Goal: Information Seeking & Learning: Find specific fact

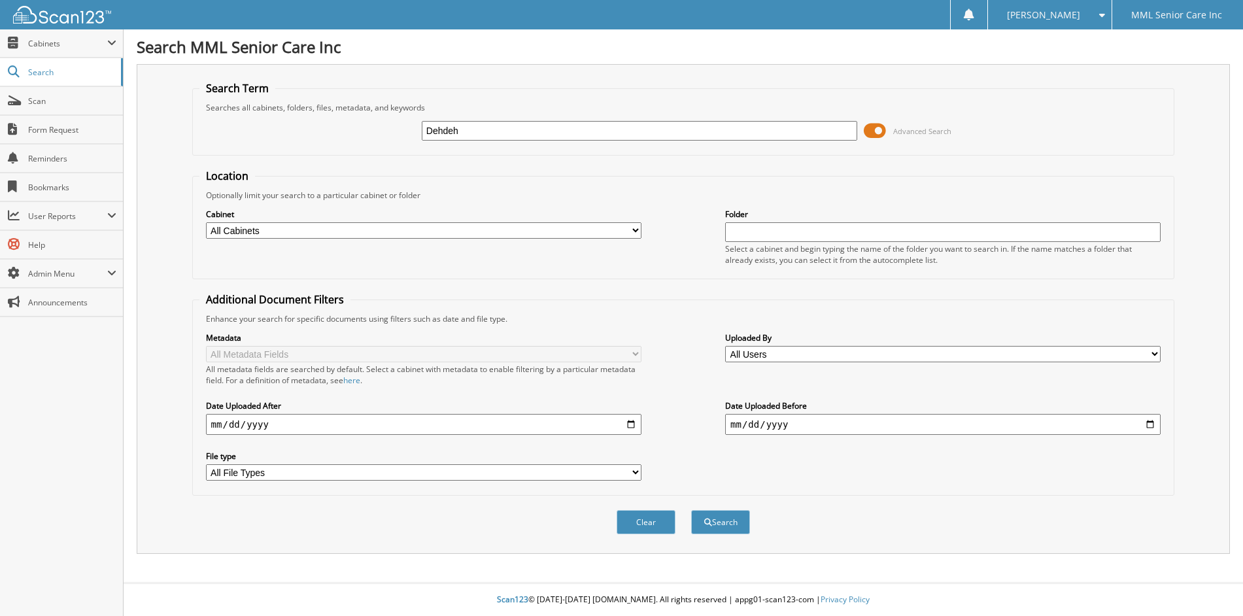
type input "Dehdeh"
click at [691, 510] on button "Search" at bounding box center [720, 522] width 59 height 24
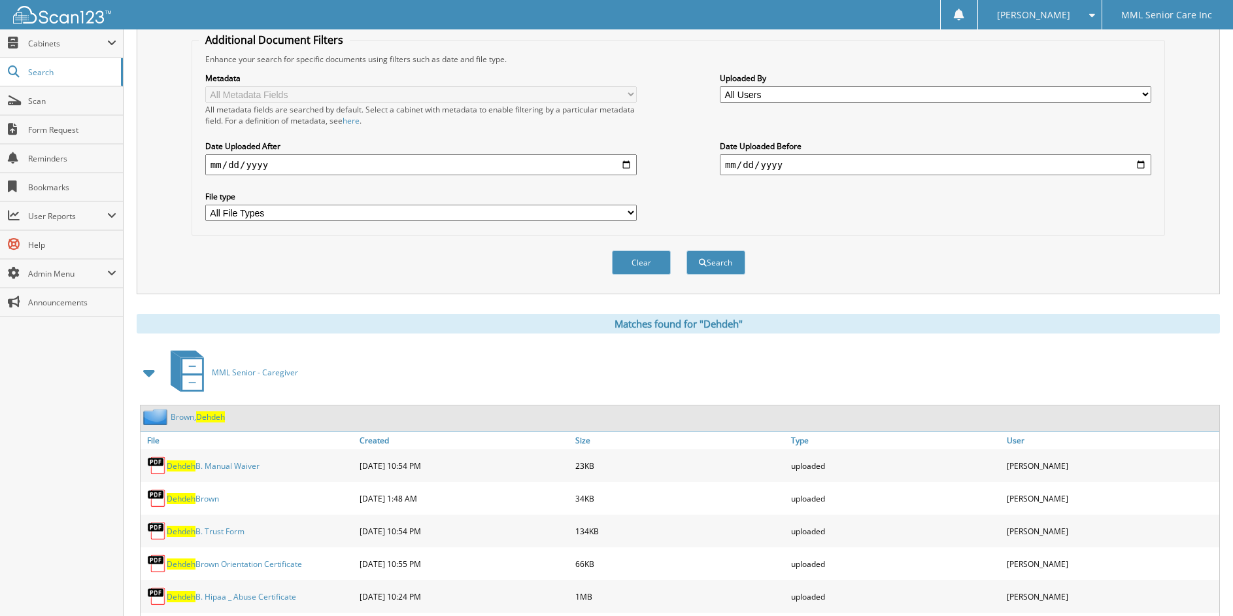
scroll to position [420, 0]
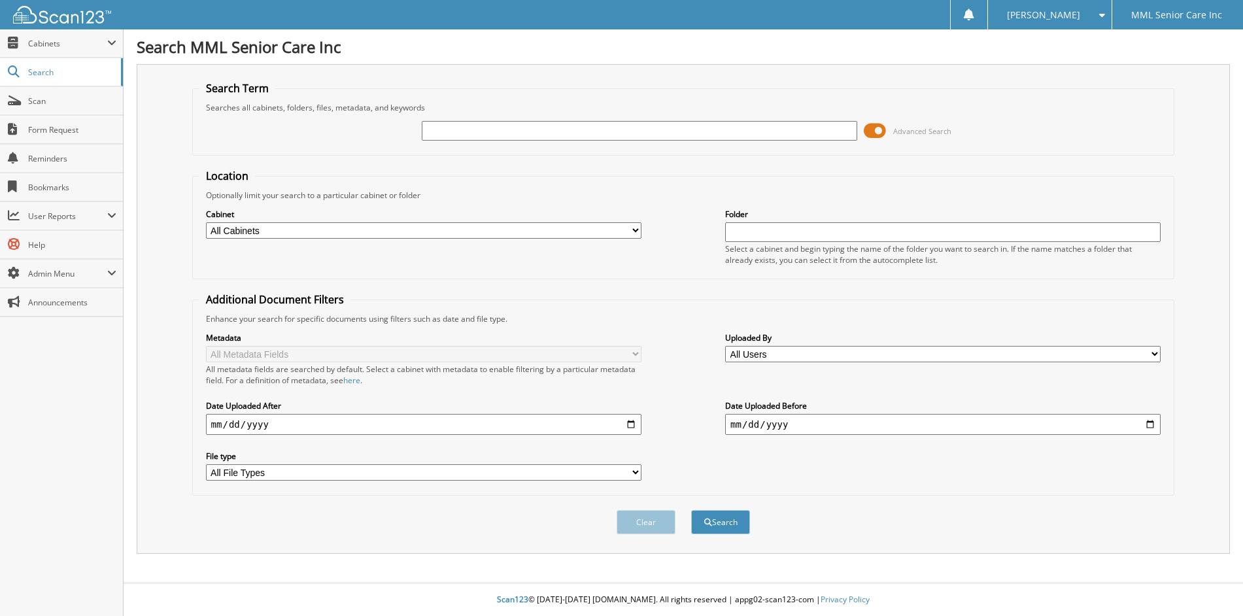
click at [454, 128] on input "text" at bounding box center [639, 131] width 435 height 20
type input "Shilove"
click at [691, 510] on button "Search" at bounding box center [720, 522] width 59 height 24
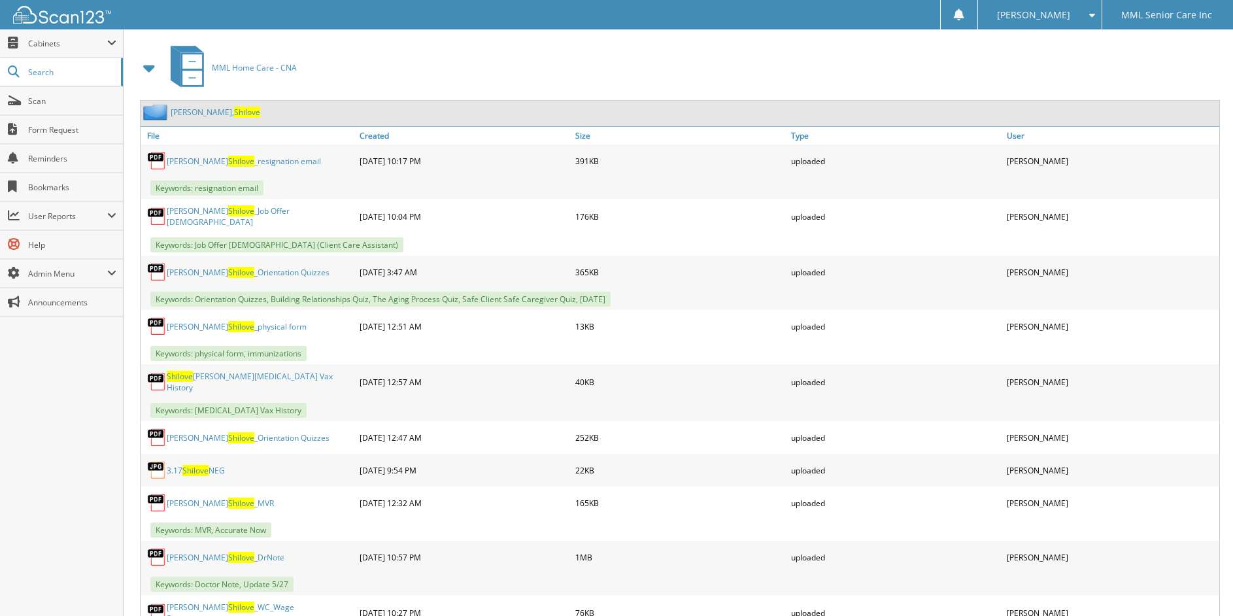
scroll to position [577, 0]
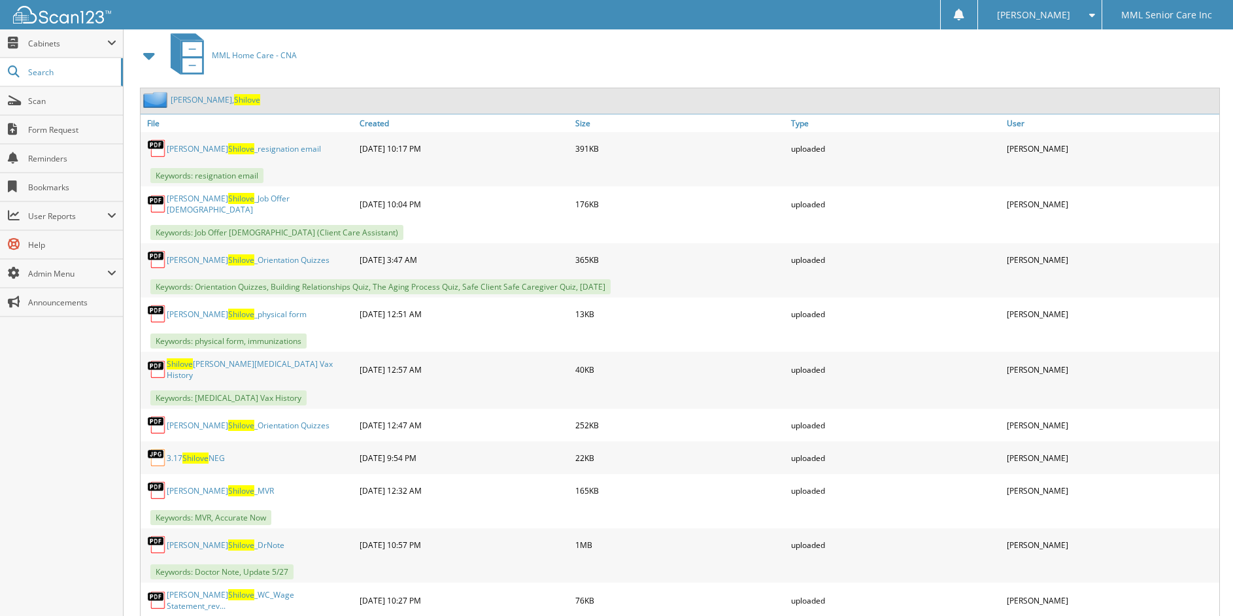
click at [218, 101] on link "Martin Charles, Shilove" at bounding box center [216, 99] width 90 height 11
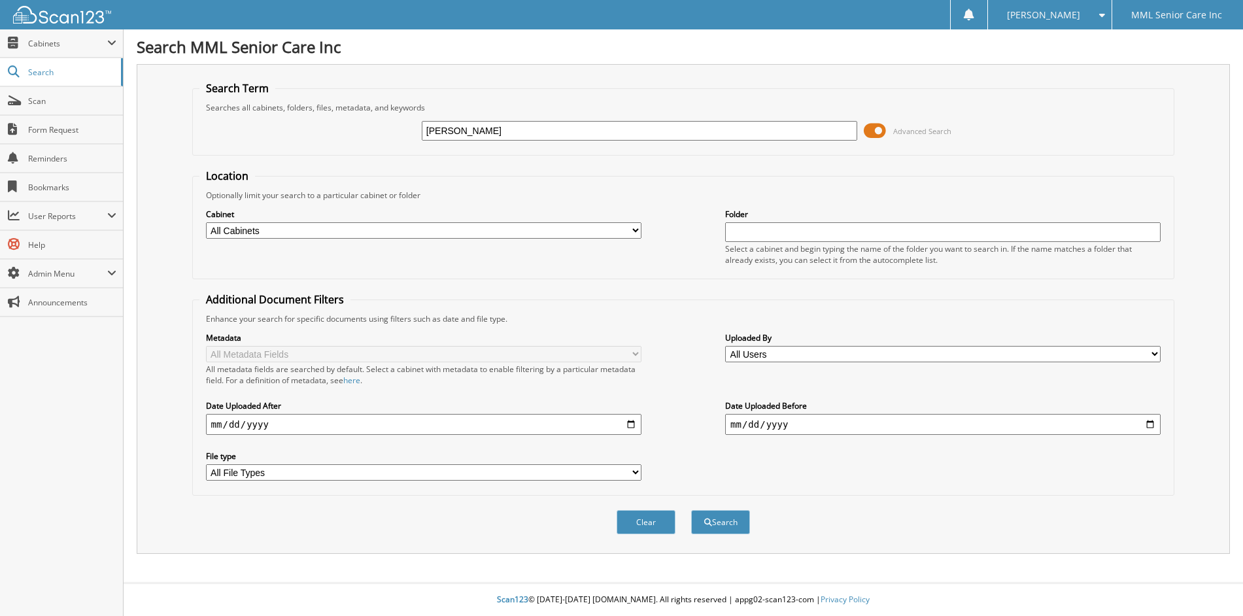
type input "[PERSON_NAME]"
click at [691, 510] on button "Search" at bounding box center [720, 522] width 59 height 24
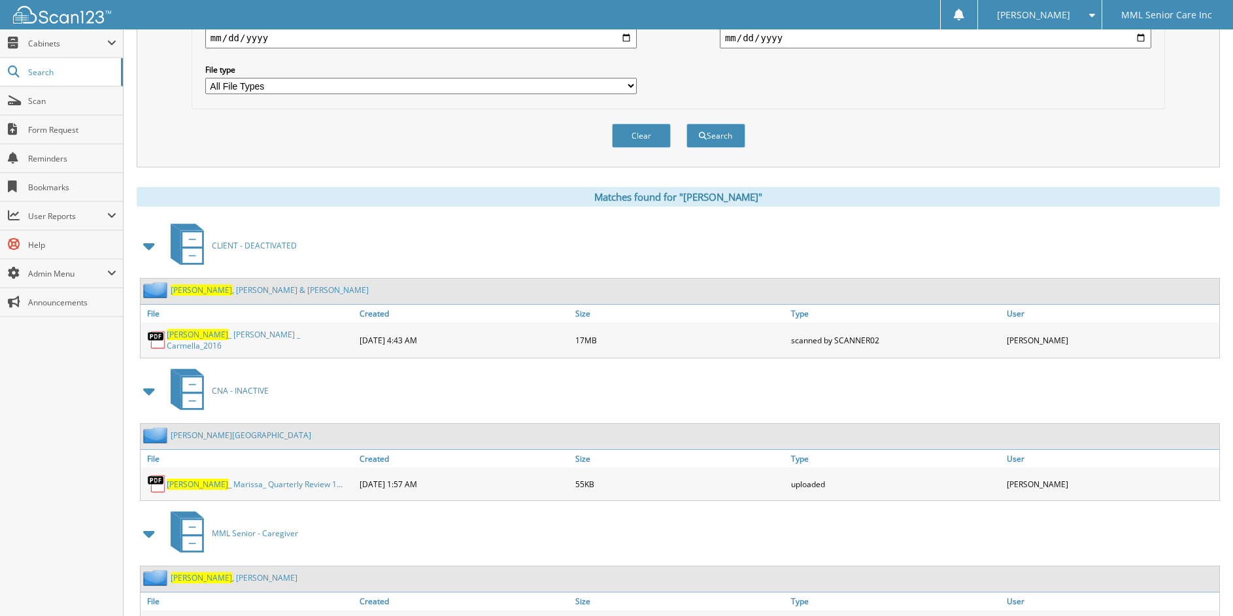
scroll to position [483, 0]
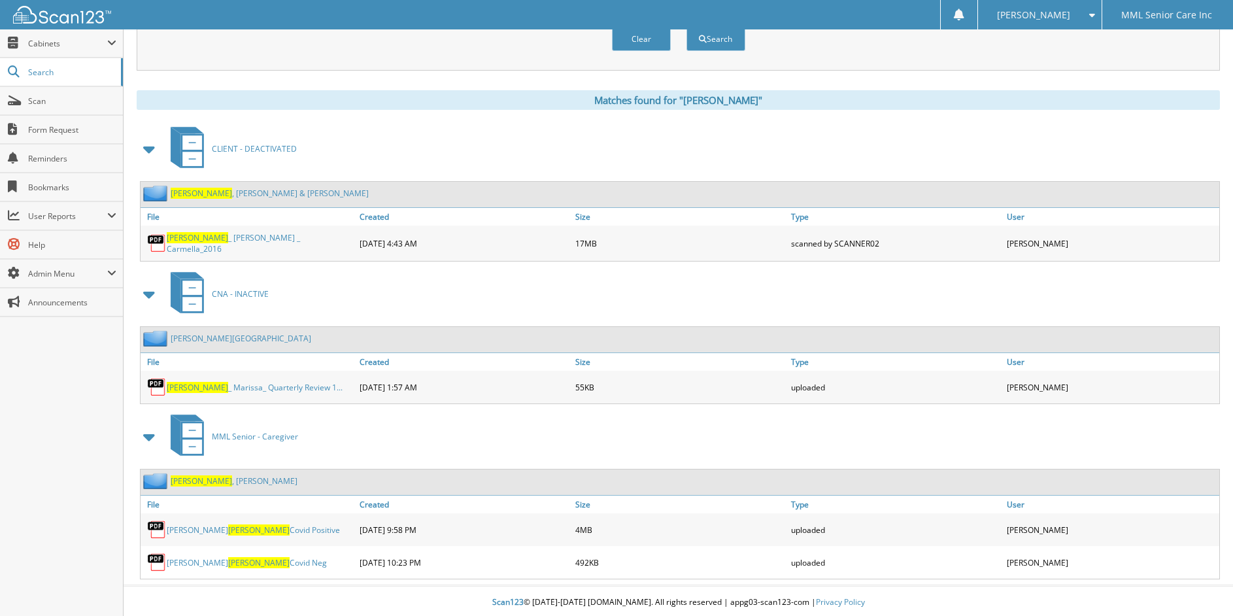
click at [218, 482] on link "Lombardi , Suzanne" at bounding box center [234, 480] width 127 height 11
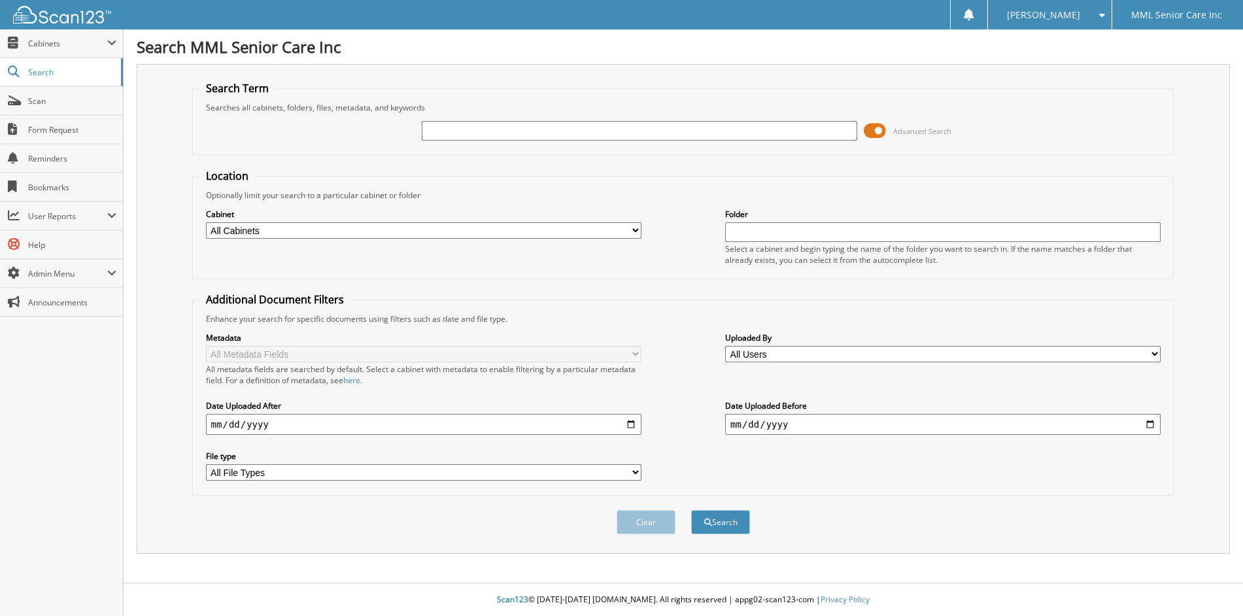
click at [508, 131] on input "text" at bounding box center [639, 131] width 435 height 20
type input "[PERSON_NAME]"
click at [691, 510] on button "Search" at bounding box center [720, 522] width 59 height 24
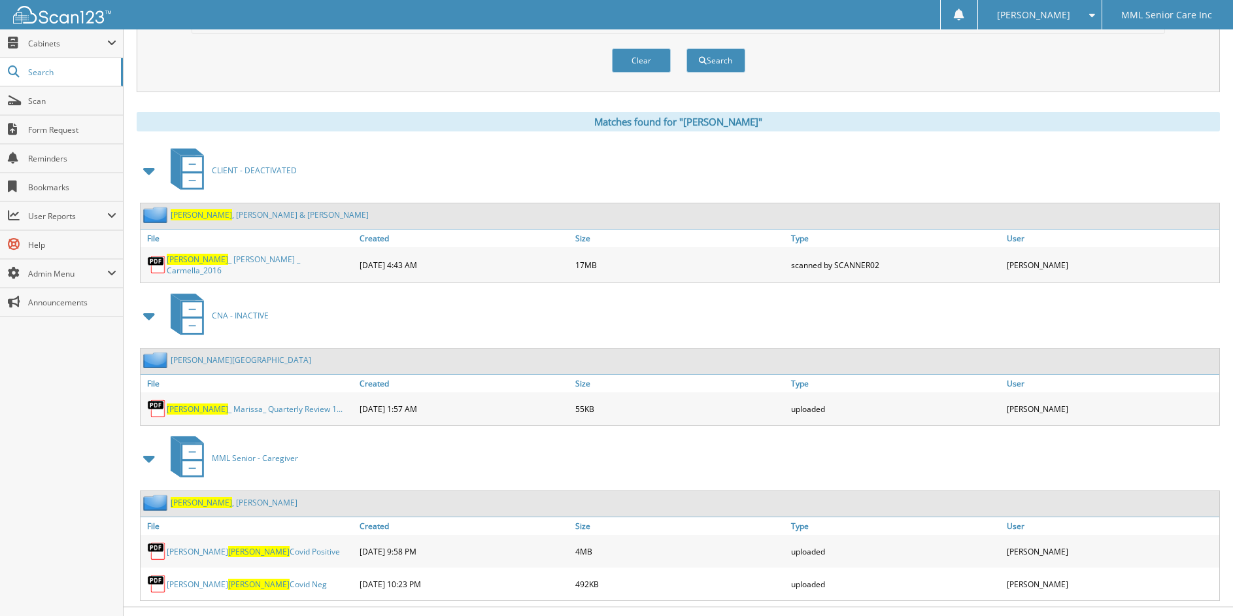
scroll to position [457, 0]
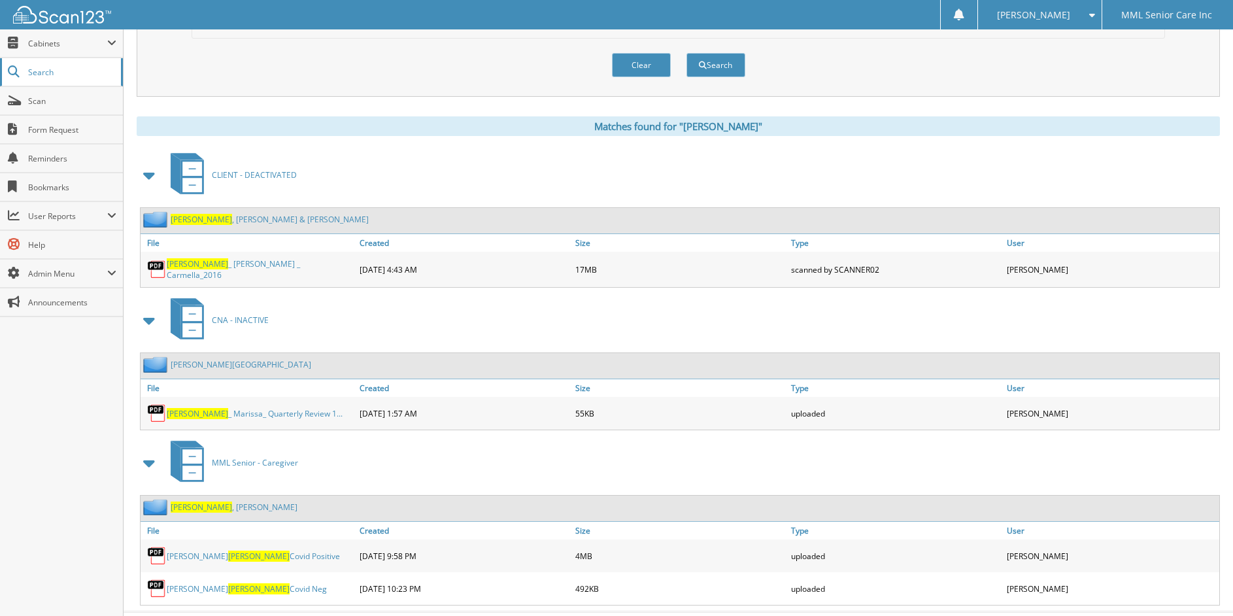
click at [46, 76] on span "Search" at bounding box center [71, 72] width 86 height 11
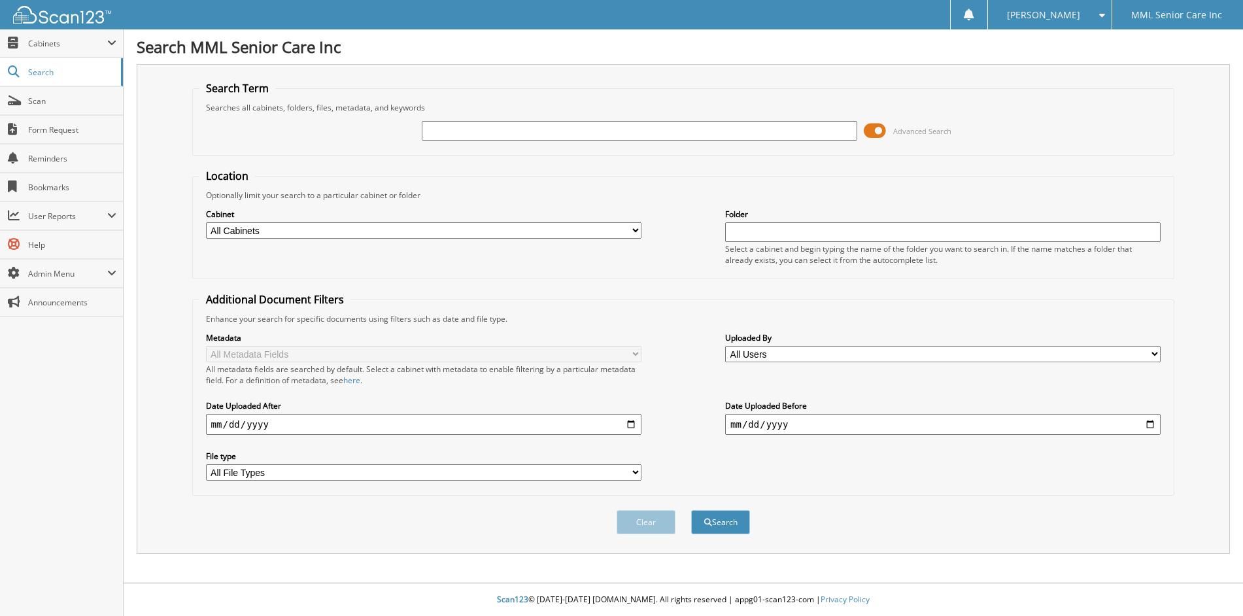
click at [744, 131] on input "text" at bounding box center [639, 131] width 435 height 20
type input "Shilove"
click at [691, 510] on button "Search" at bounding box center [720, 522] width 59 height 24
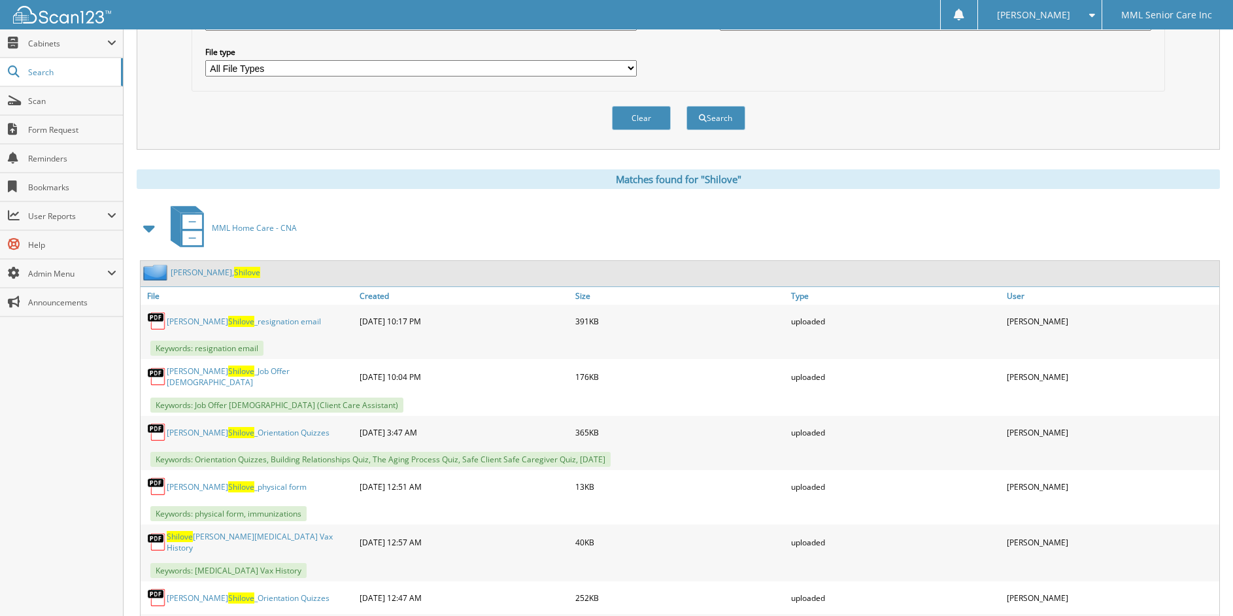
scroll to position [405, 0]
click at [222, 271] on link "[PERSON_NAME], [PERSON_NAME]" at bounding box center [216, 270] width 90 height 11
